Goal: Find specific page/section: Find specific page/section

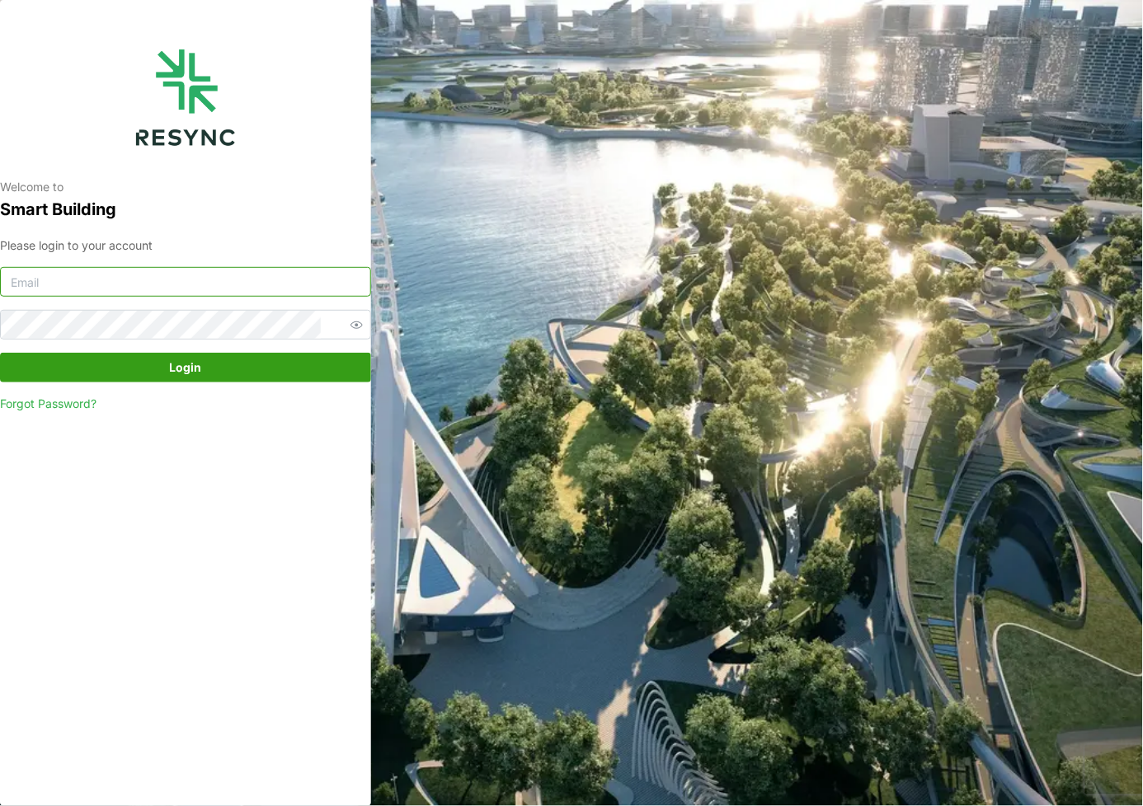
type input "[PERSON_NAME][EMAIL_ADDRESS][DOMAIN_NAME]"
click at [236, 377] on span "Login" at bounding box center [186, 368] width 340 height 28
click at [181, 368] on span "Login" at bounding box center [186, 368] width 32 height 28
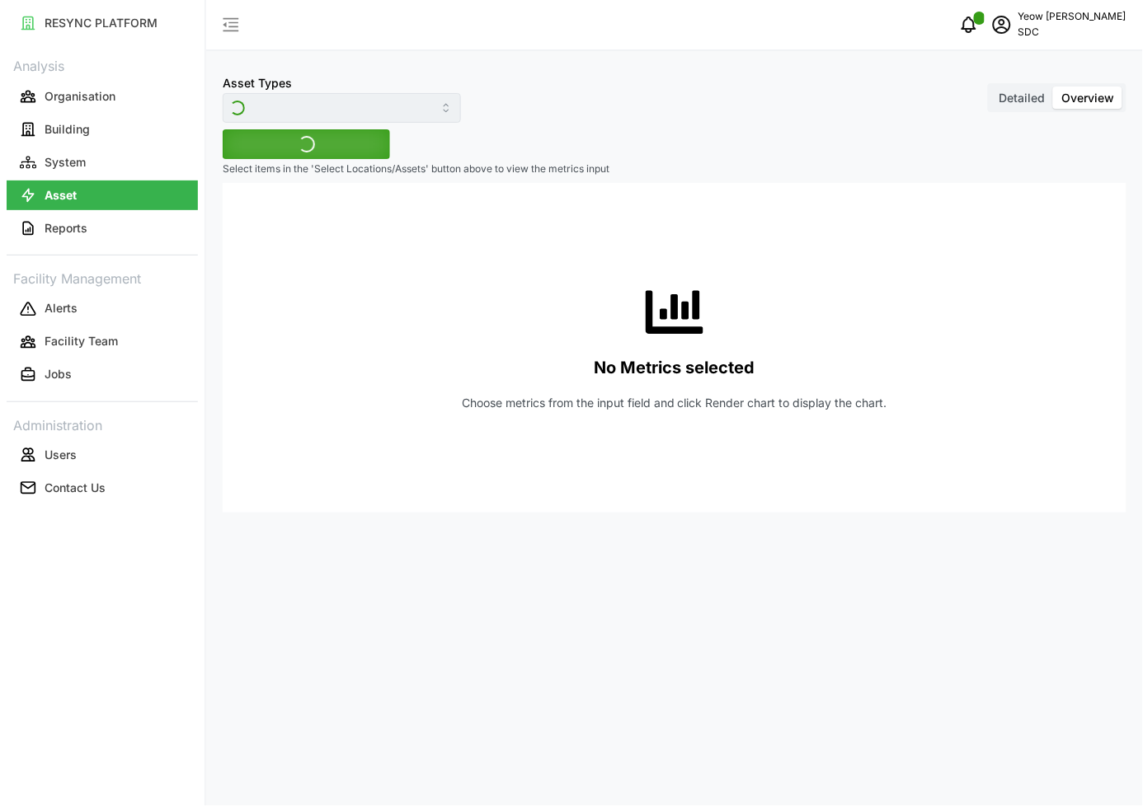
type input "Revenue meter"
click at [56, 92] on p "Organisation" at bounding box center [80, 96] width 71 height 16
